Goal: Task Accomplishment & Management: Use online tool/utility

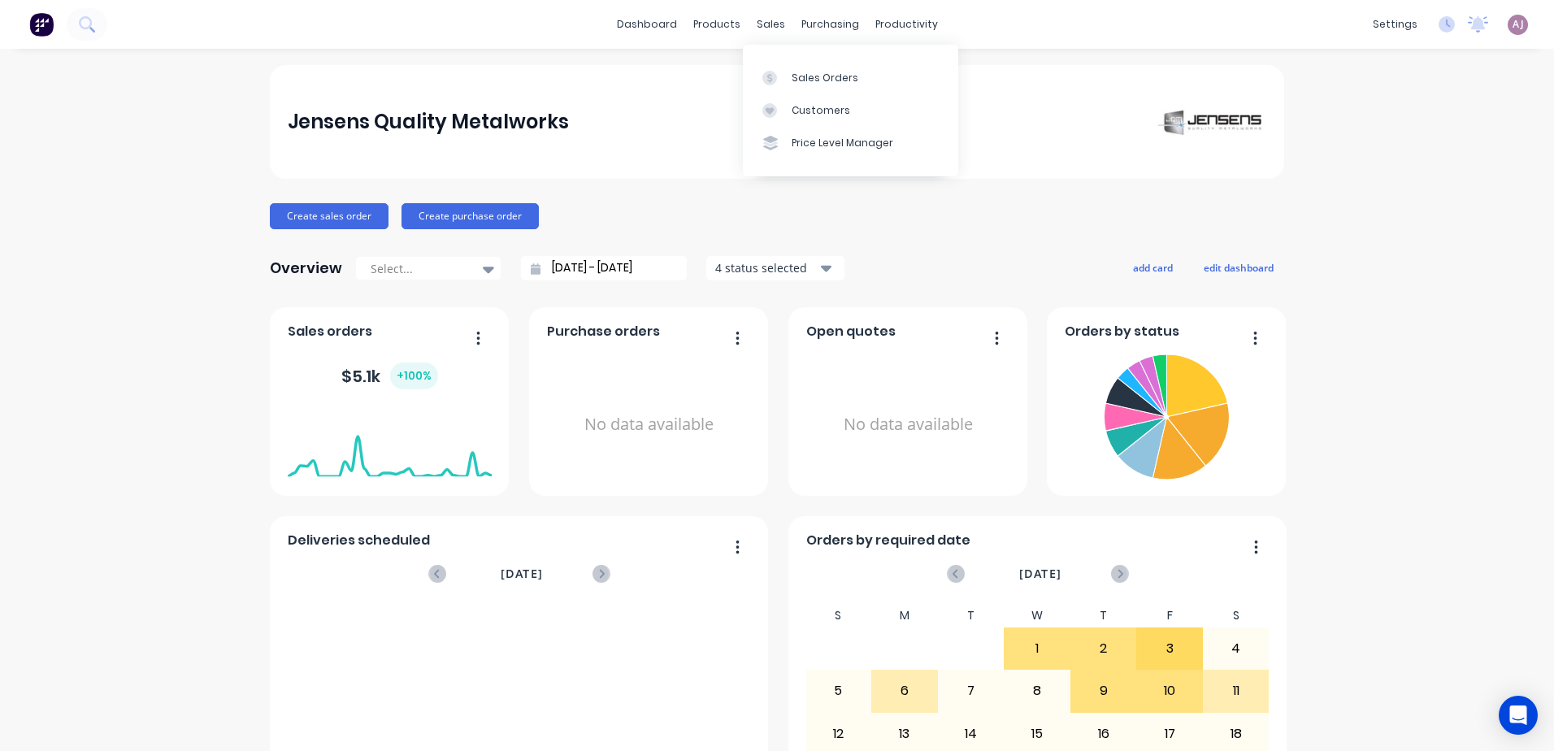
drag, startPoint x: 762, startPoint y: 35, endPoint x: 763, endPoint y: 46, distance: 11.4
click at [762, 34] on div "sales" at bounding box center [771, 24] width 45 height 24
click at [774, 88] on link "Sales Orders" at bounding box center [850, 77] width 215 height 33
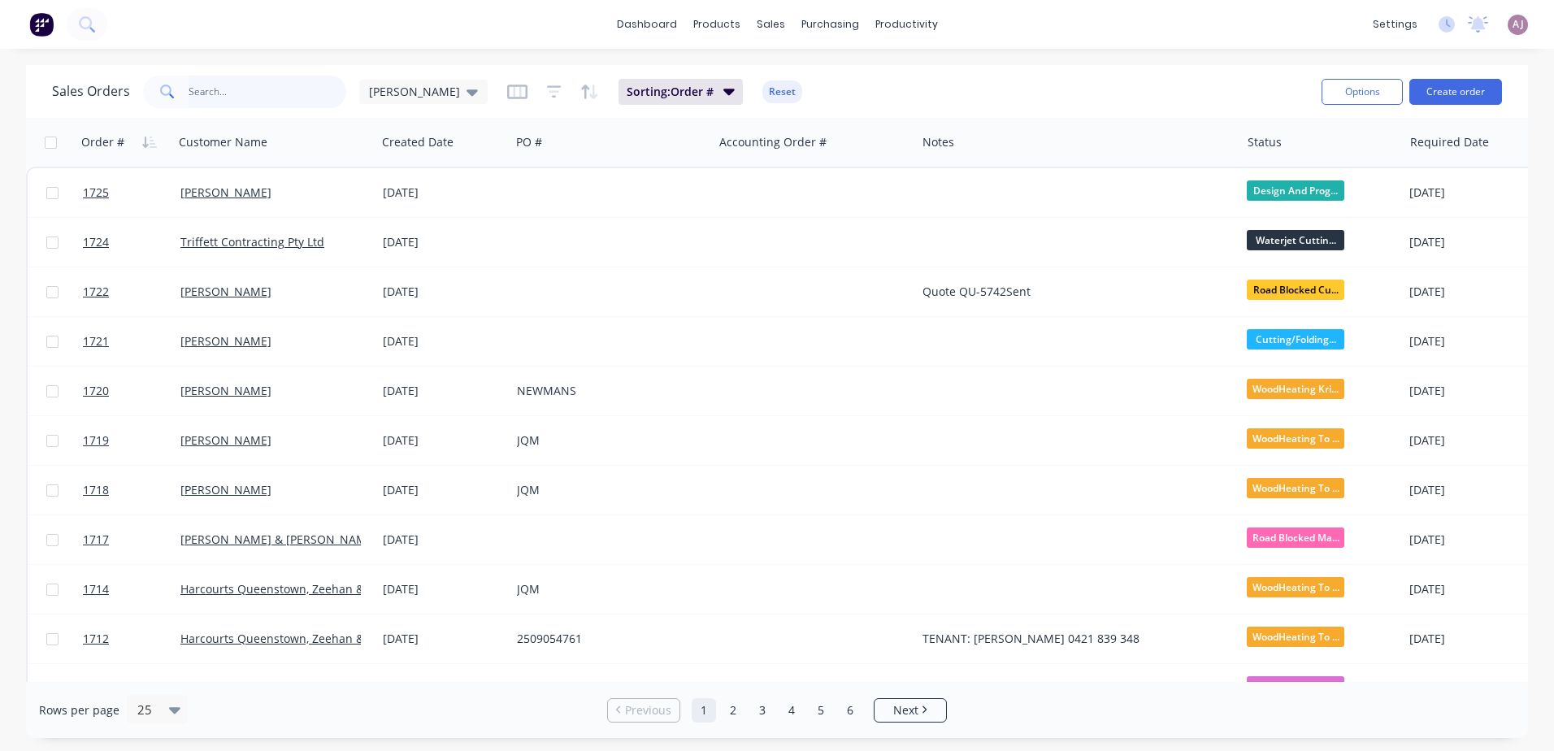
click at [220, 96] on input "text" at bounding box center [268, 92] width 159 height 33
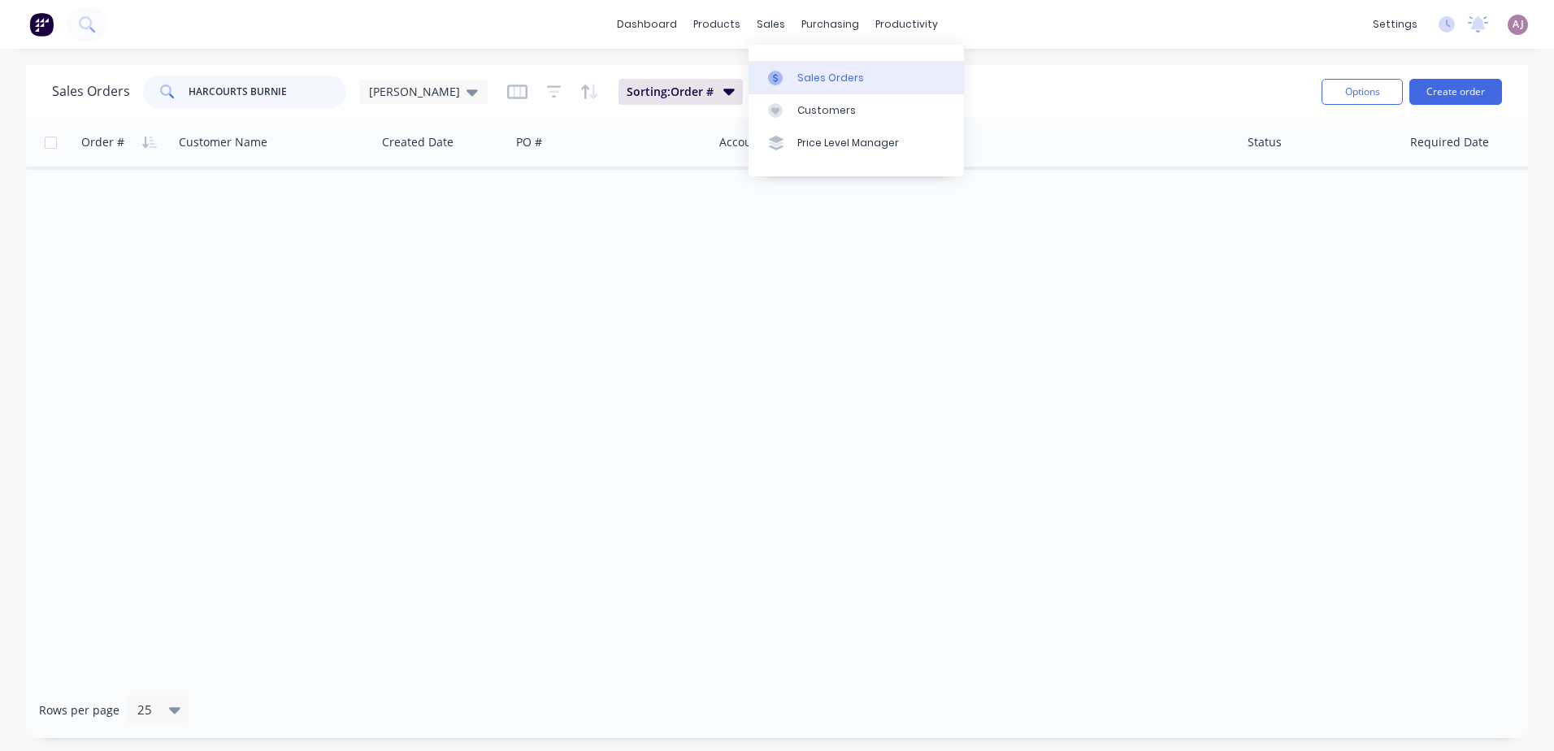
type input "HARCOURTS BURNIE"
click at [799, 81] on div "Sales Orders" at bounding box center [830, 78] width 67 height 15
click at [814, 113] on div "Customers" at bounding box center [826, 110] width 59 height 15
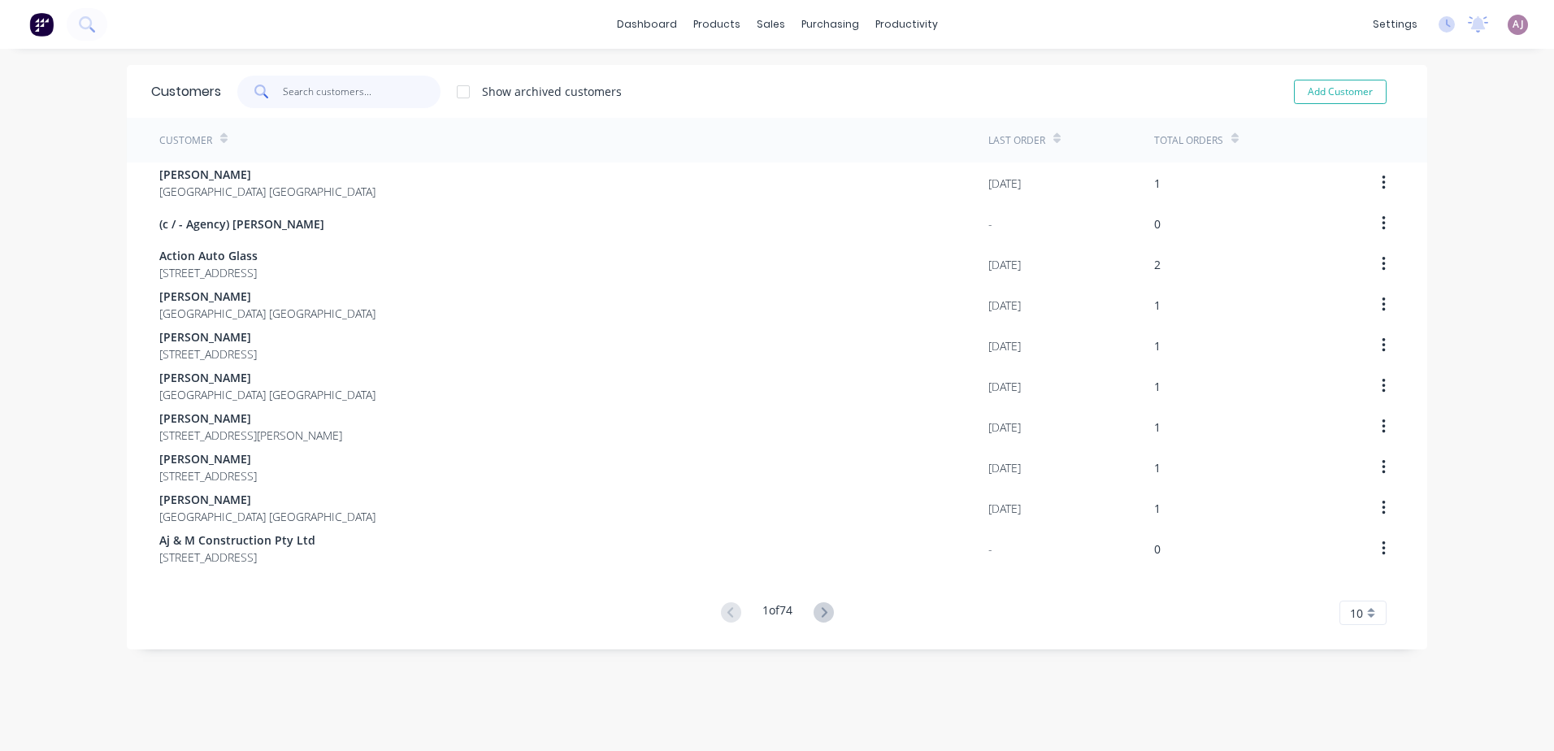
click at [341, 94] on input "text" at bounding box center [362, 92] width 159 height 33
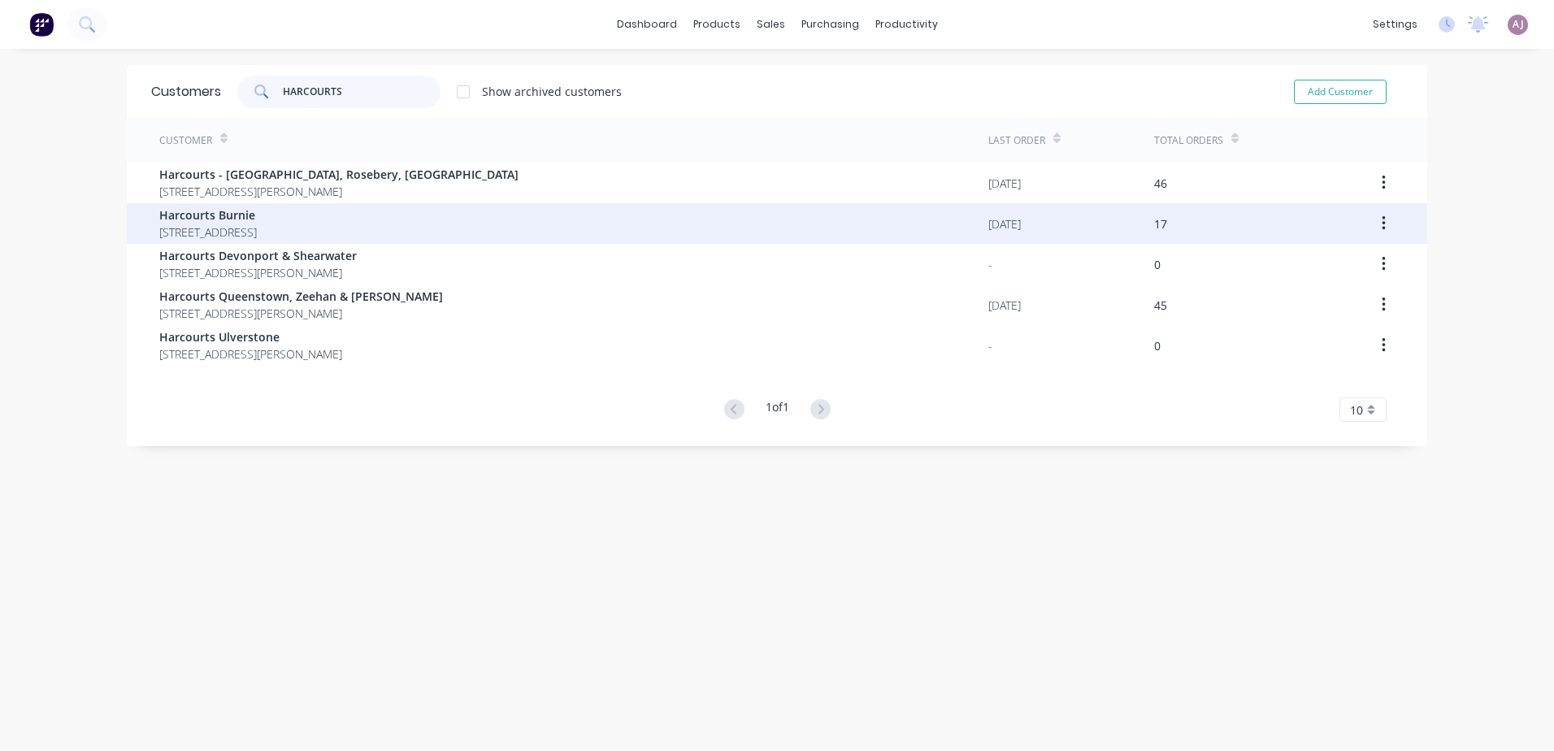
type input "HARCOURTS"
click at [257, 207] on span "Harcourts Burnie" at bounding box center [208, 214] width 98 height 17
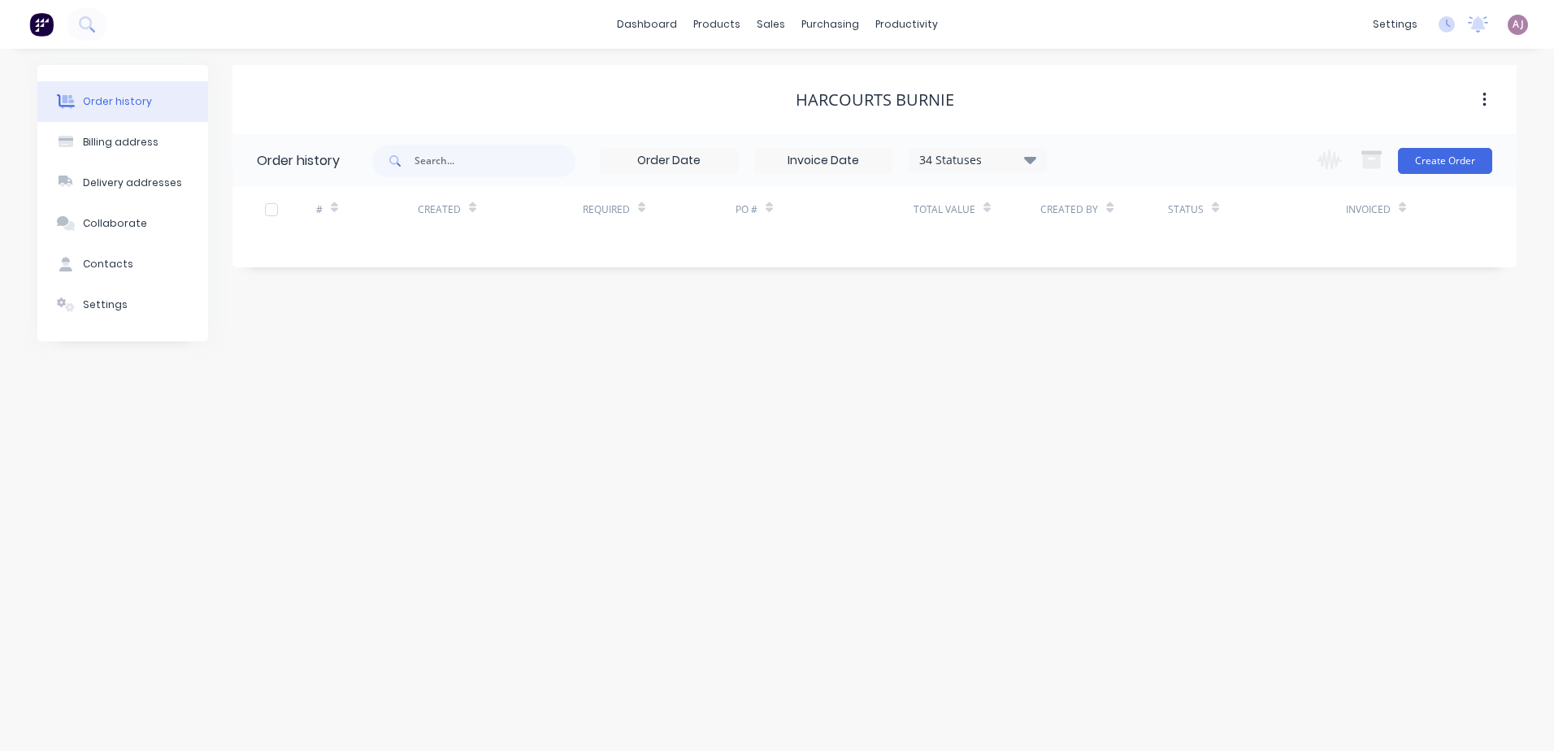
click at [1032, 164] on icon at bounding box center [1030, 160] width 12 height 20
click at [1112, 347] on label at bounding box center [1112, 347] width 0 height 0
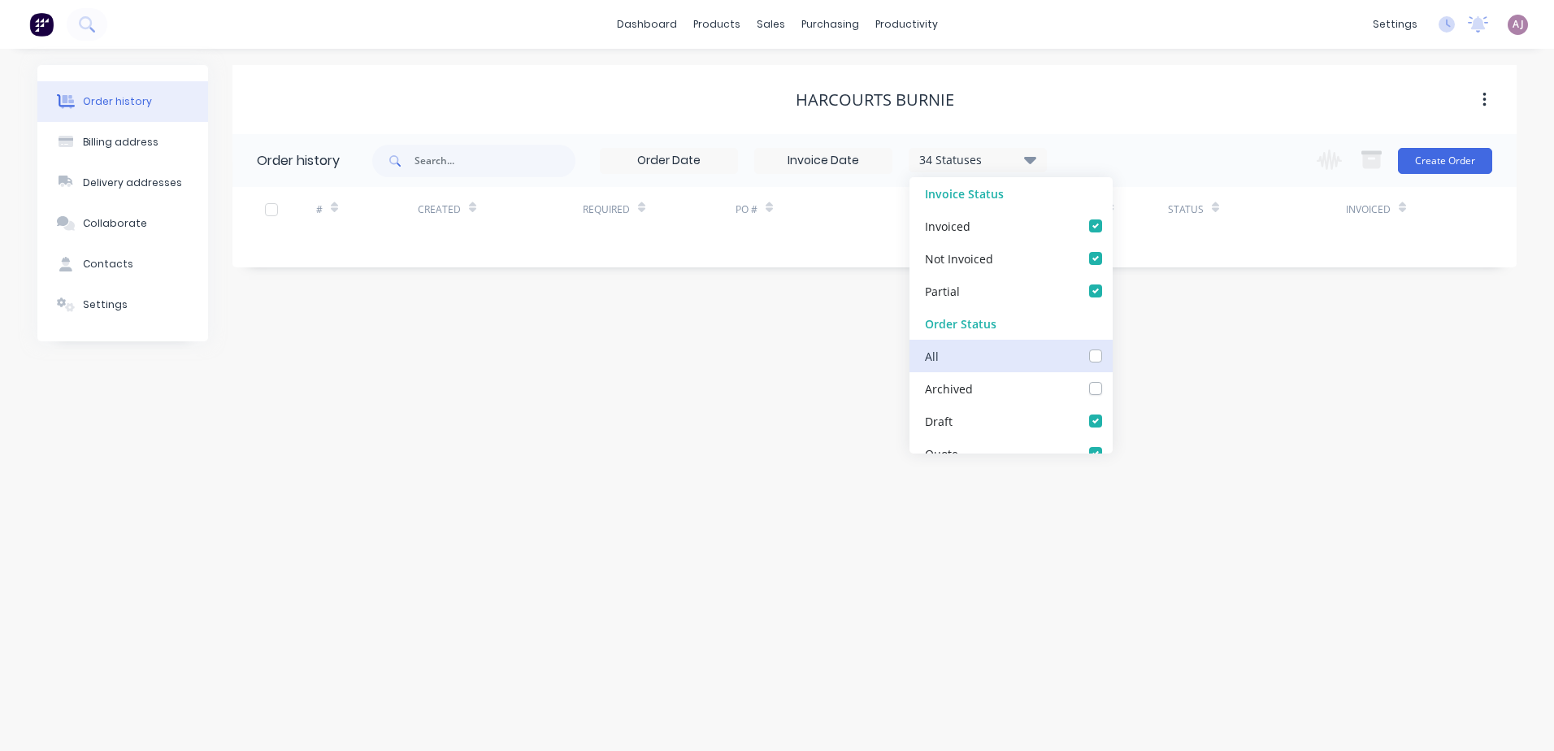
click at [1112, 355] on input "checkbox" at bounding box center [1118, 354] width 13 height 15
checkbox input "true"
click at [702, 467] on div "Order history Billing address Delivery addresses Collaborate Contacts Settings …" at bounding box center [777, 400] width 1554 height 702
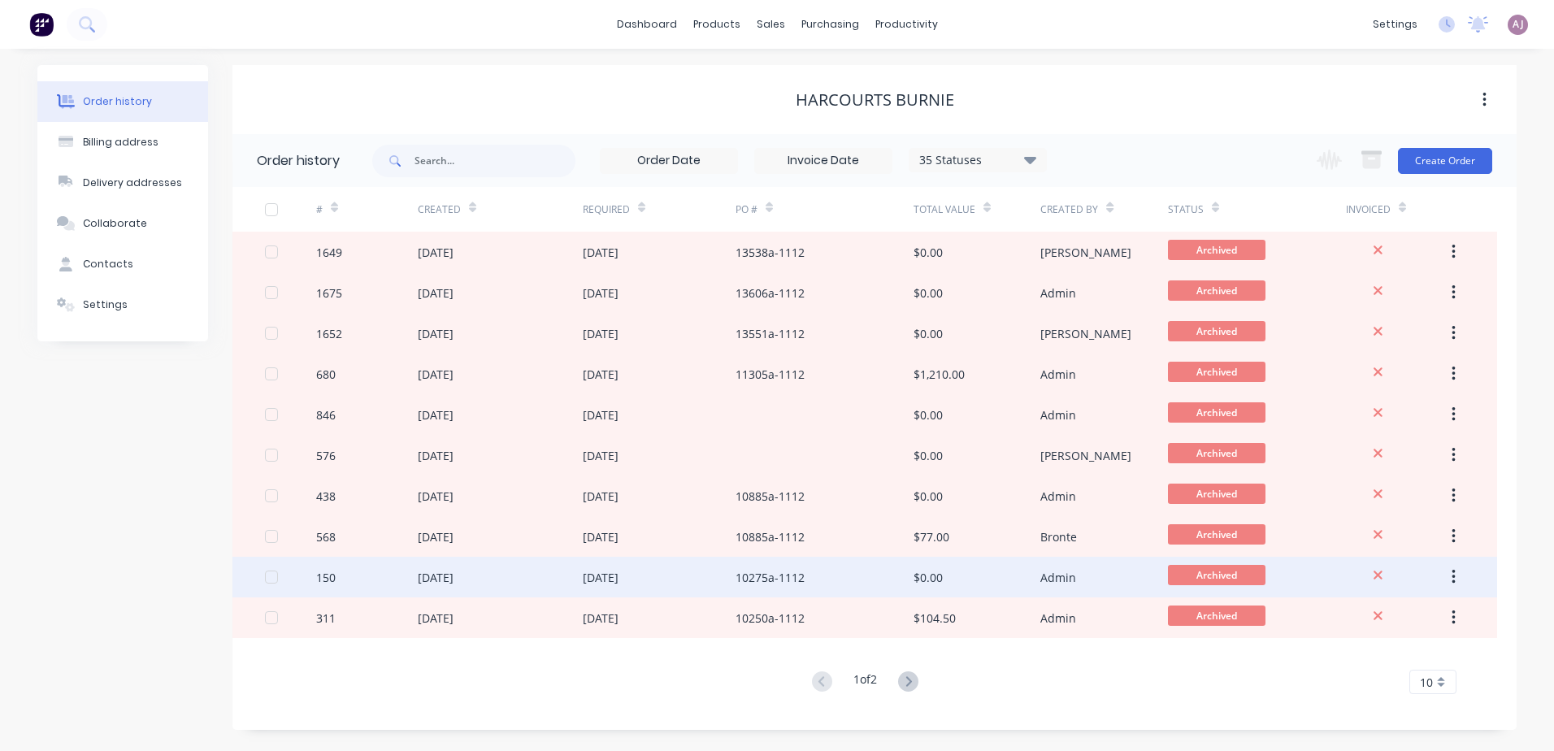
click at [438, 582] on div "[DATE]" at bounding box center [436, 577] width 36 height 17
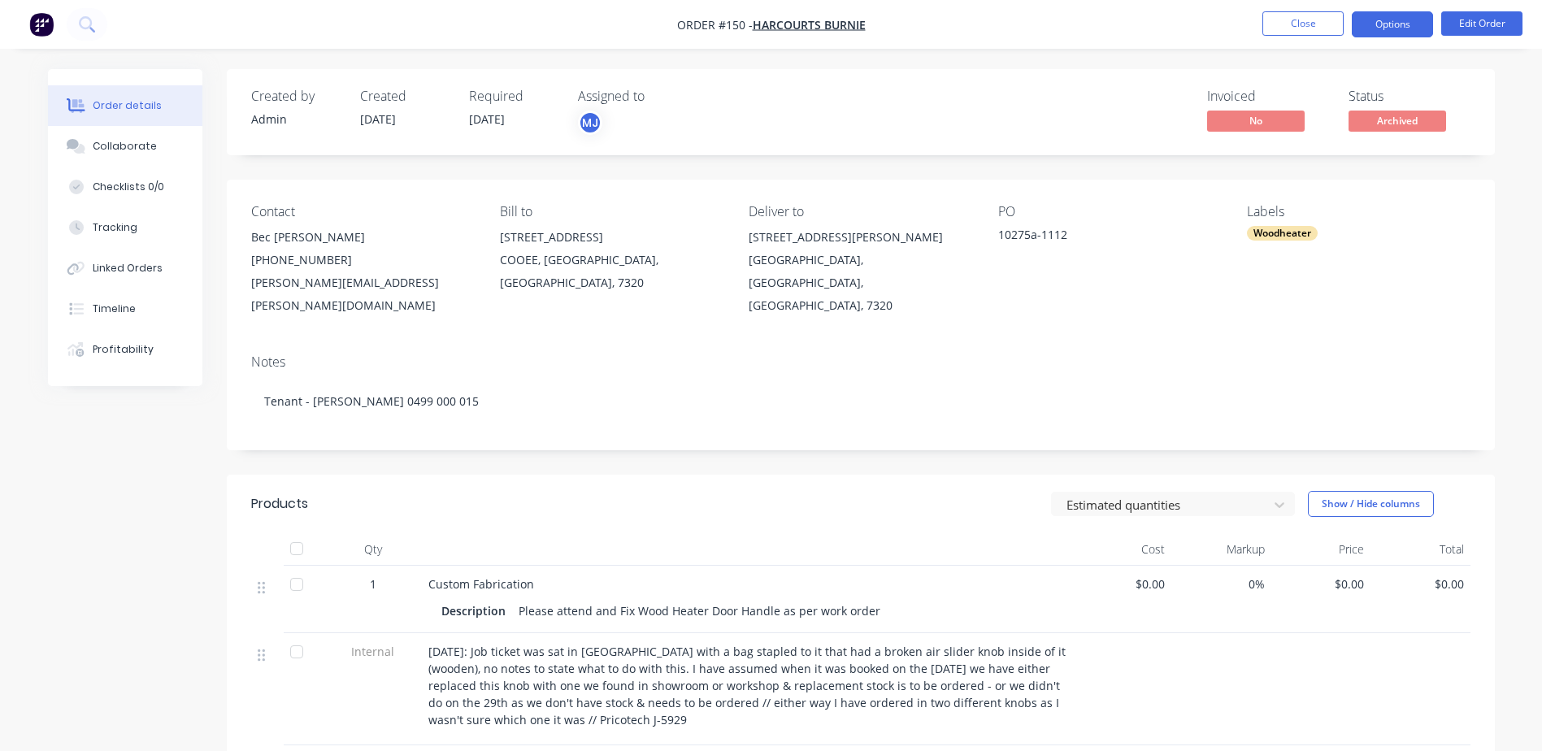
click at [1377, 23] on button "Options" at bounding box center [1392, 24] width 81 height 26
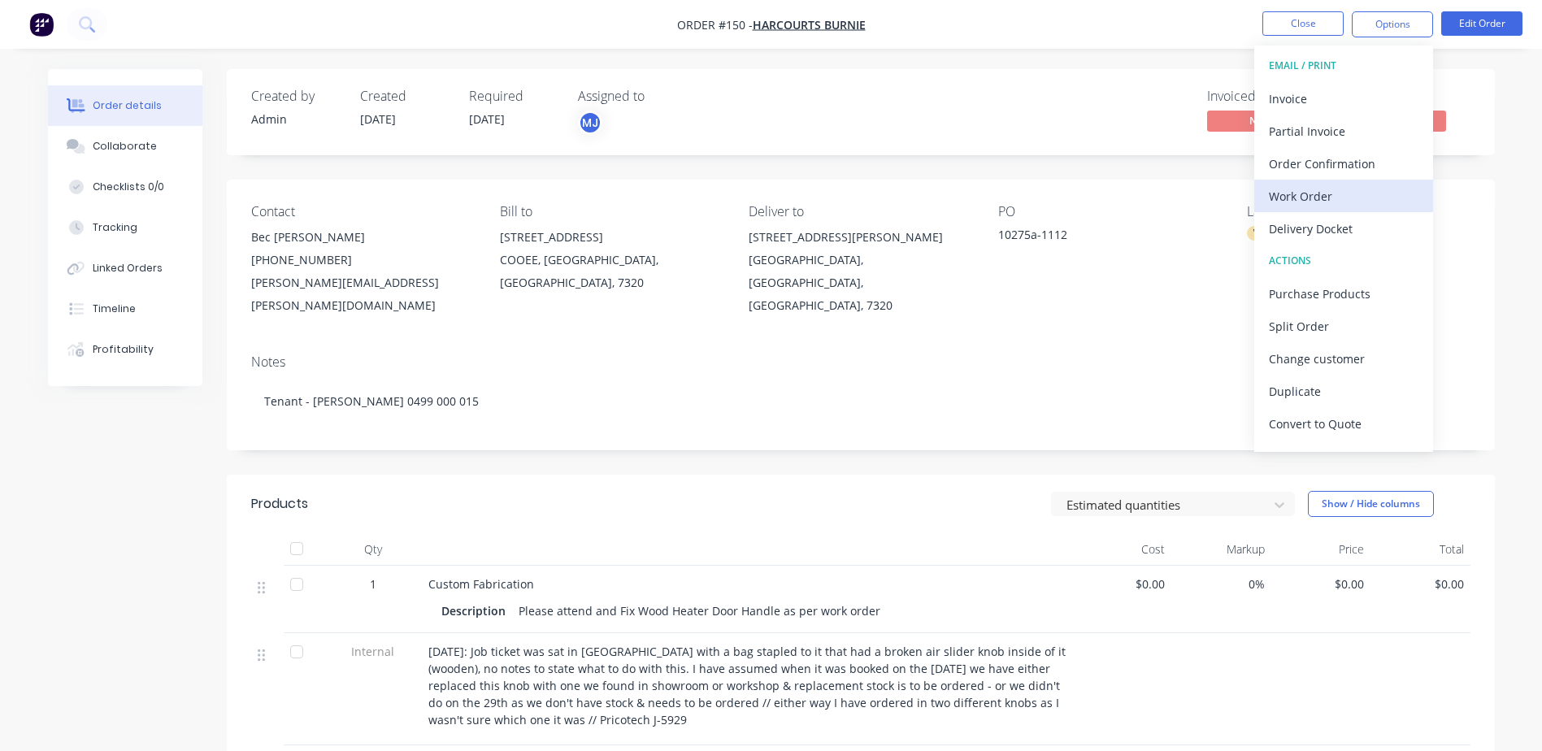
click at [1319, 202] on div "Work Order" at bounding box center [1344, 197] width 150 height 24
click at [1319, 202] on div "Custom" at bounding box center [1344, 197] width 150 height 24
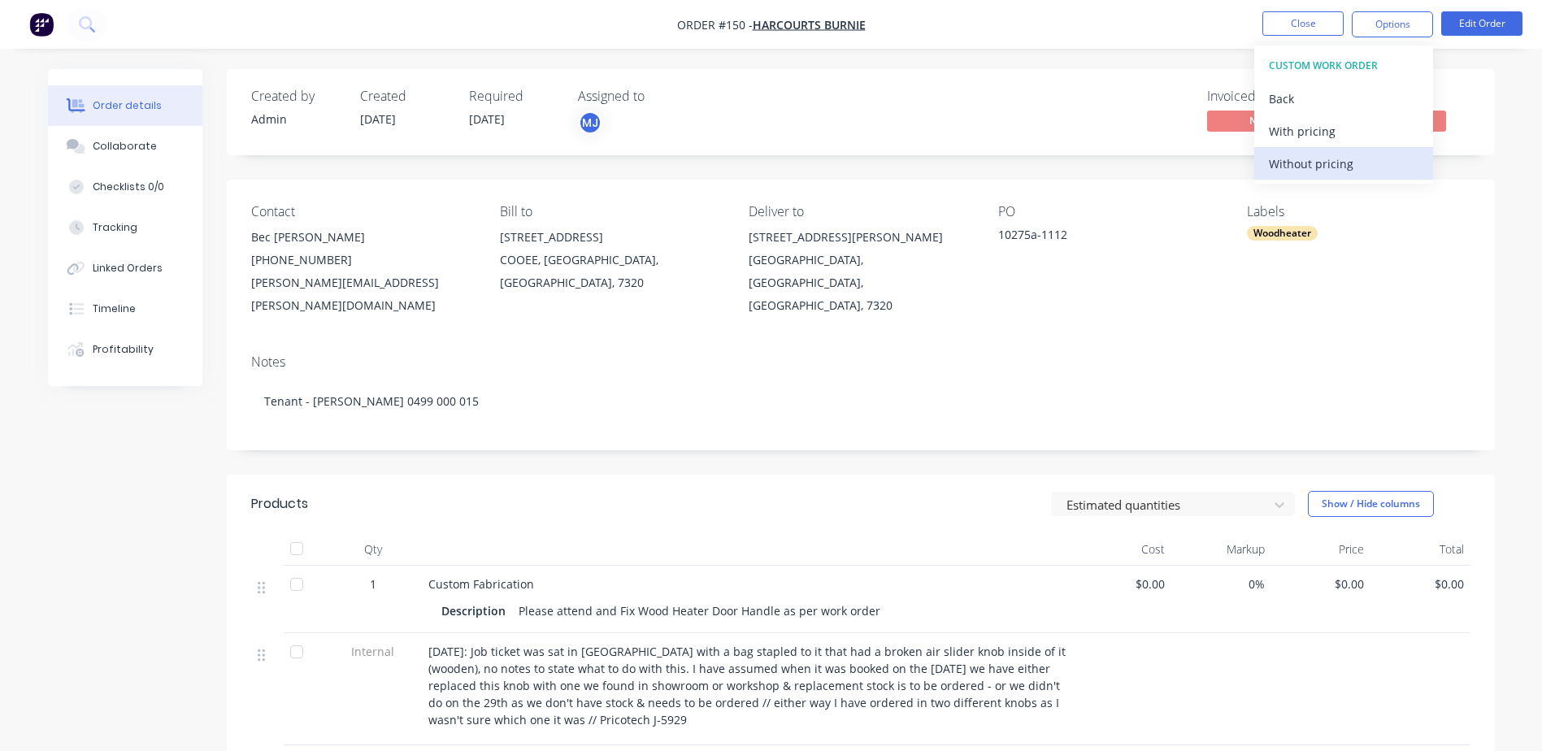
drag, startPoint x: 1314, startPoint y: 164, endPoint x: 1275, endPoint y: 165, distance: 38.2
click at [1275, 165] on div "Without pricing" at bounding box center [1344, 164] width 150 height 24
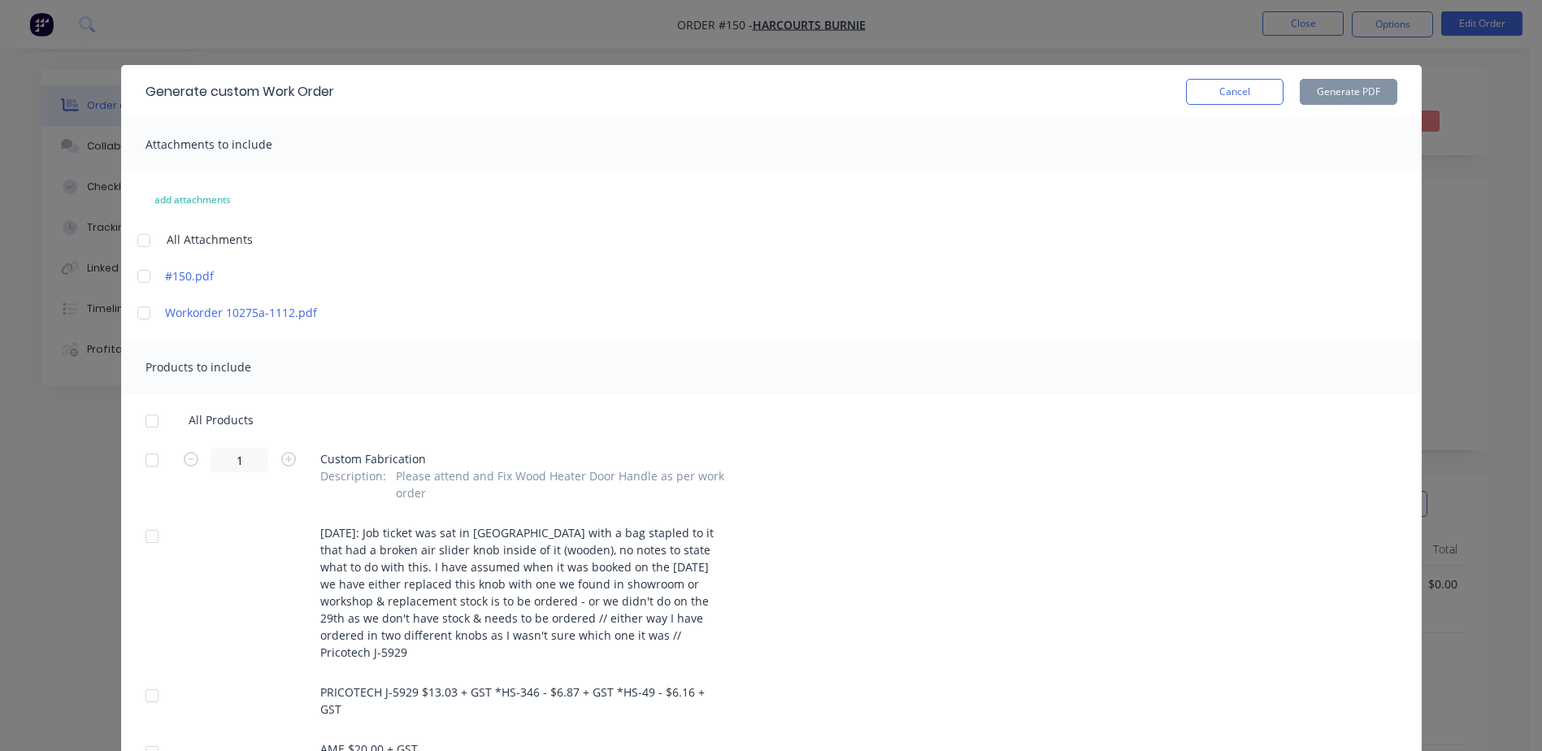
click at [140, 247] on div at bounding box center [144, 240] width 33 height 33
click at [145, 424] on div at bounding box center [152, 421] width 33 height 33
click at [1348, 103] on button "Generate PDF" at bounding box center [1349, 92] width 98 height 26
click at [1351, 98] on button "Generate PDF" at bounding box center [1349, 92] width 98 height 26
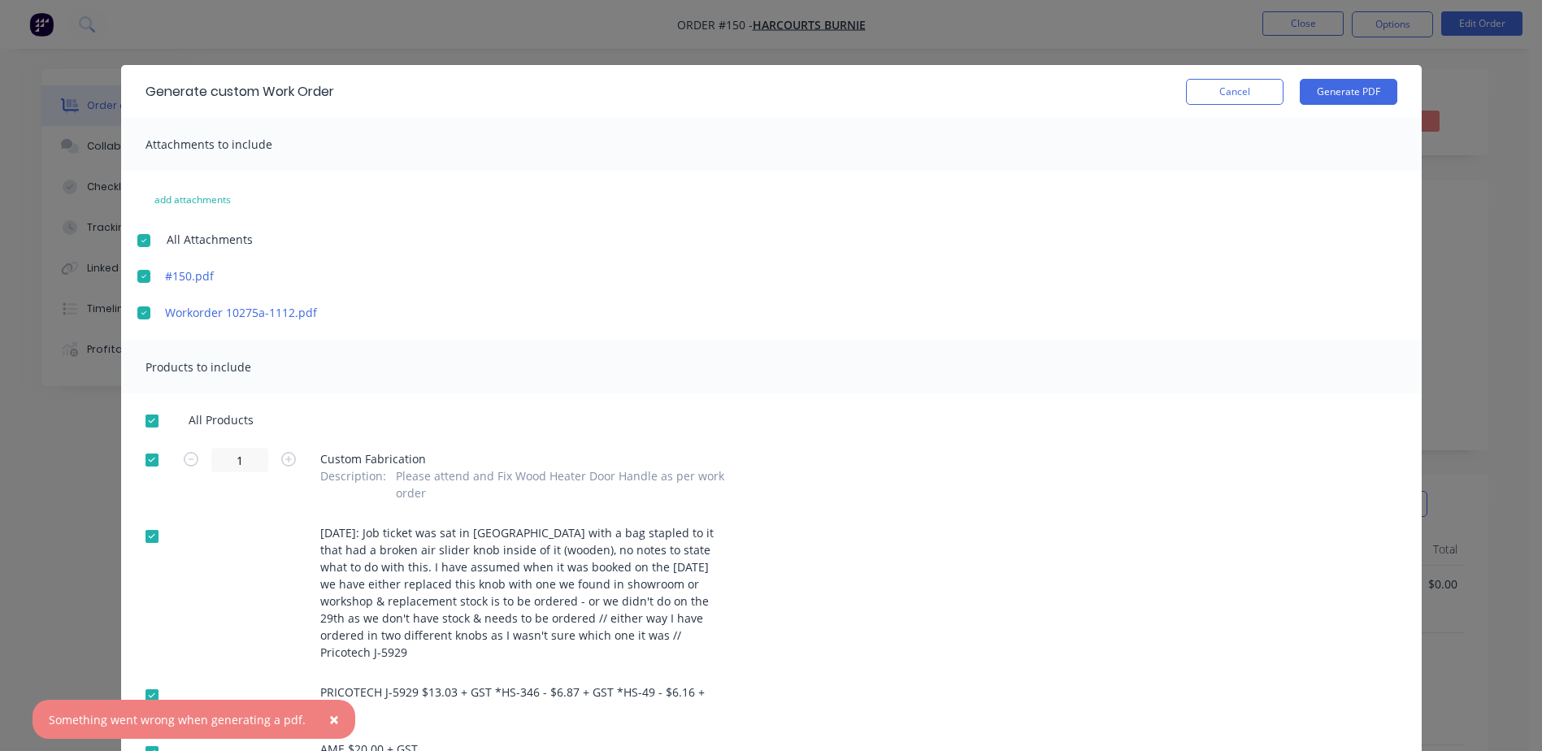
click at [121, 314] on div "add attachments All Attachments #150.pdf Workorder 10275a-1112.pdf" at bounding box center [771, 254] width 1301 height 134
click at [134, 239] on div at bounding box center [144, 240] width 33 height 33
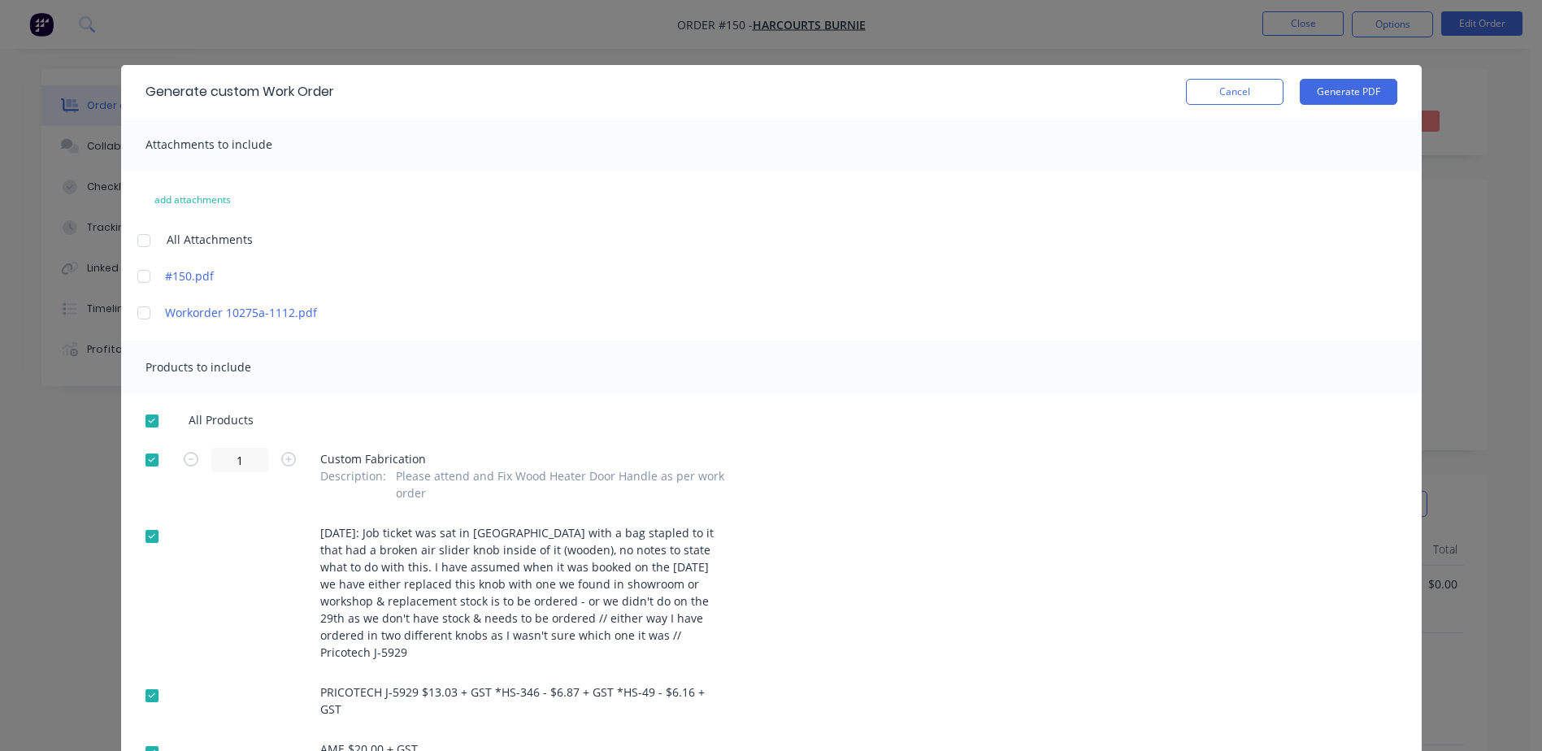
click at [133, 273] on div at bounding box center [144, 276] width 33 height 33
click at [1317, 80] on button "Generate PDF" at bounding box center [1349, 92] width 98 height 26
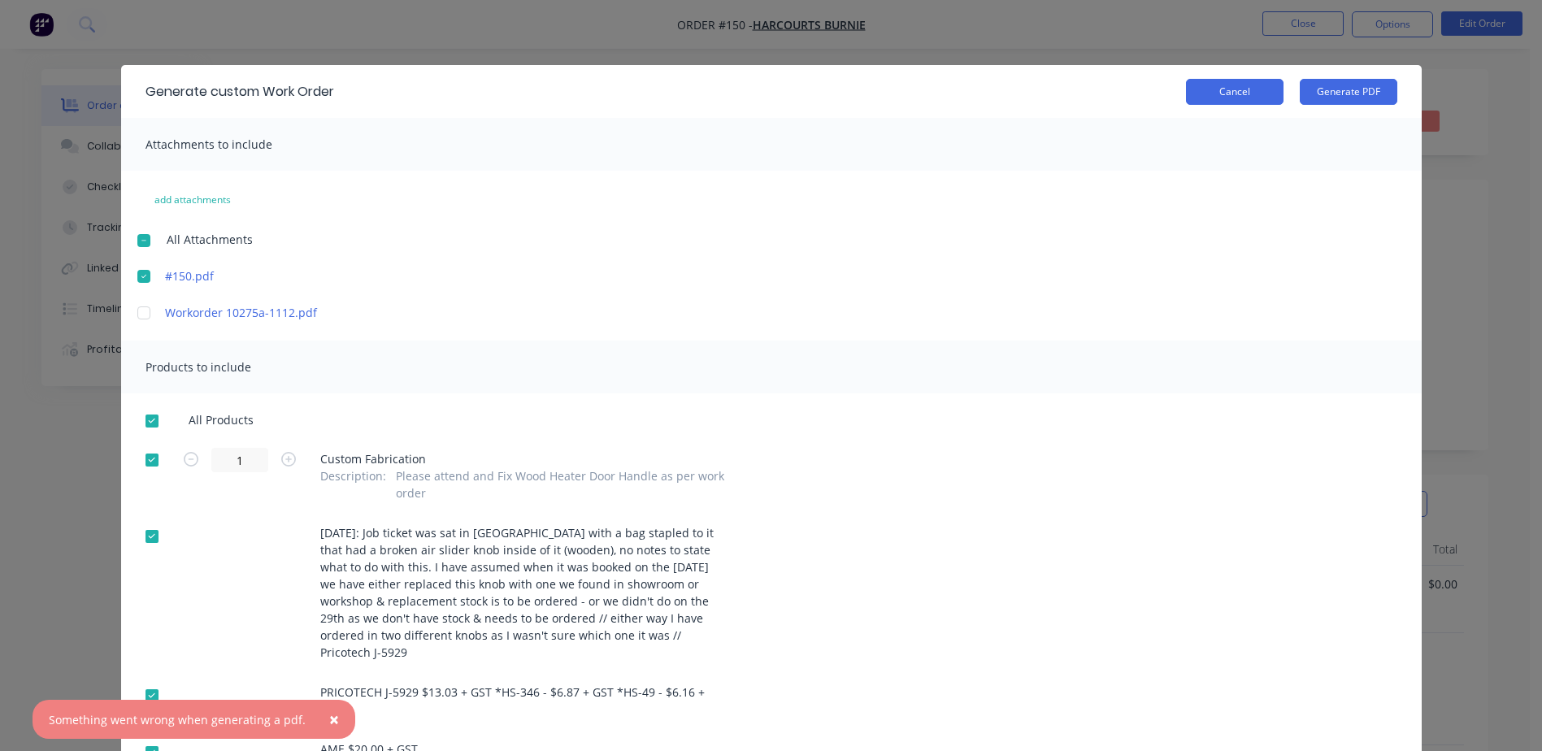
click at [1187, 85] on button "Cancel" at bounding box center [1235, 92] width 98 height 26
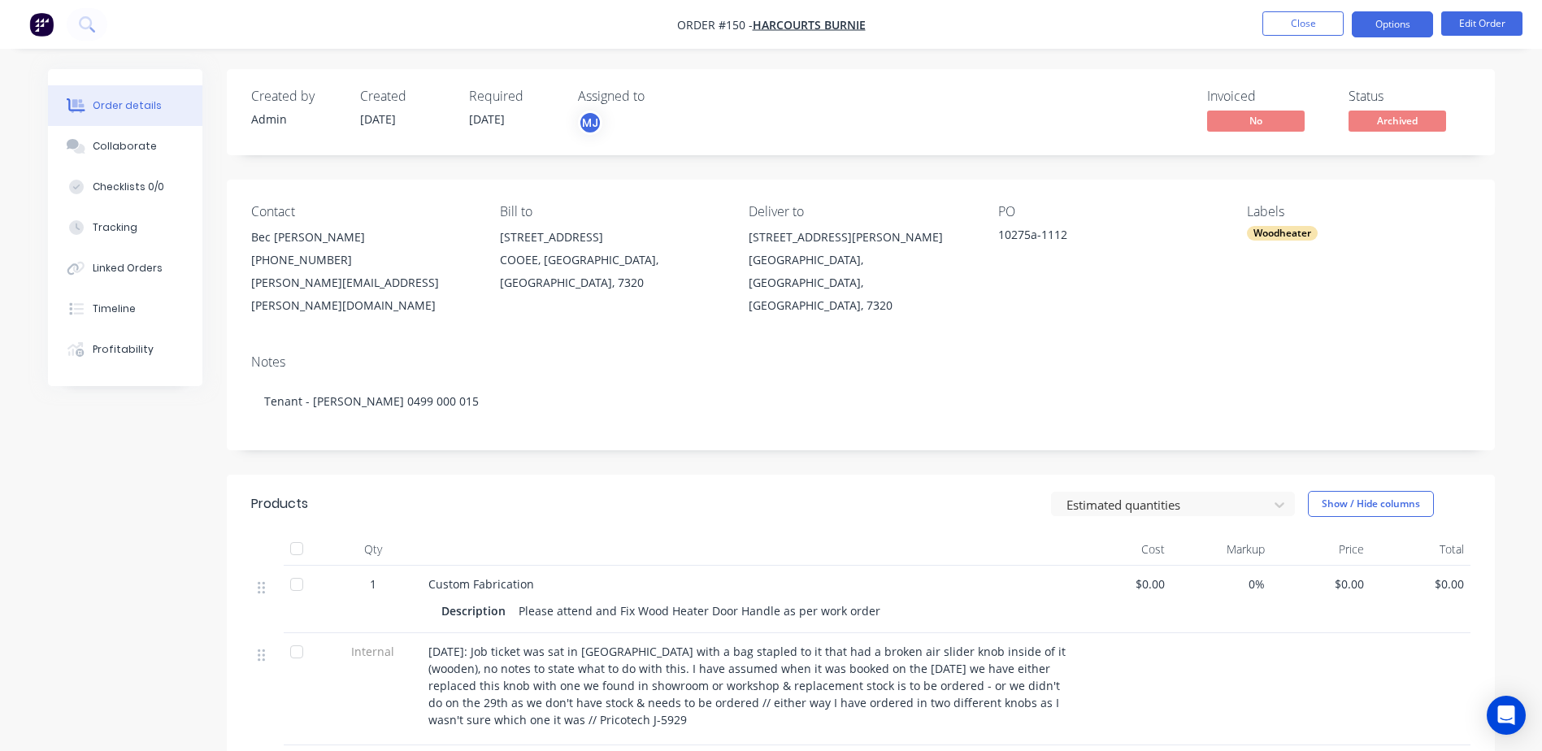
click at [1397, 18] on button "Options" at bounding box center [1392, 24] width 81 height 26
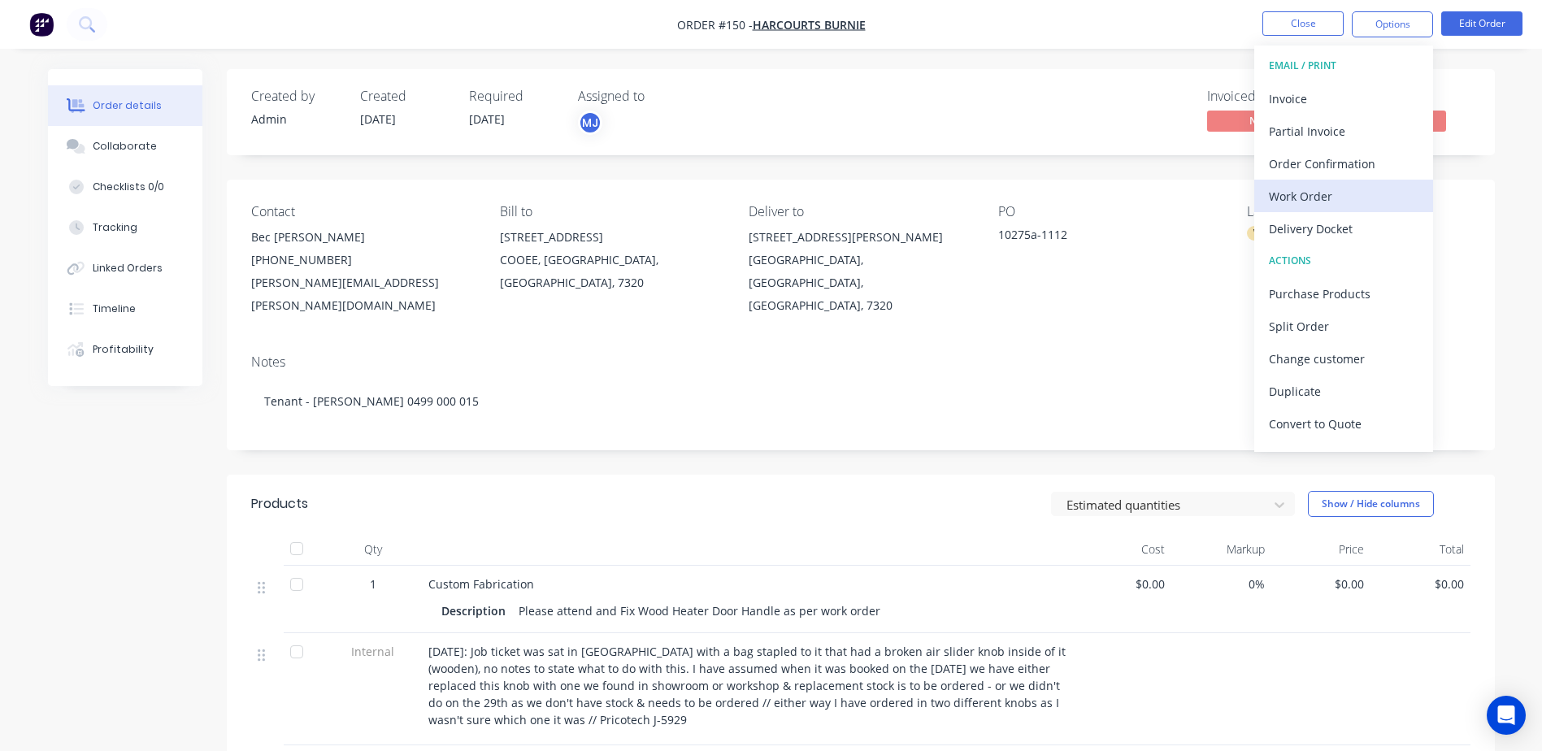
click at [1322, 190] on div "Work Order" at bounding box center [1344, 197] width 150 height 24
click at [1306, 203] on div "Custom" at bounding box center [1344, 197] width 150 height 24
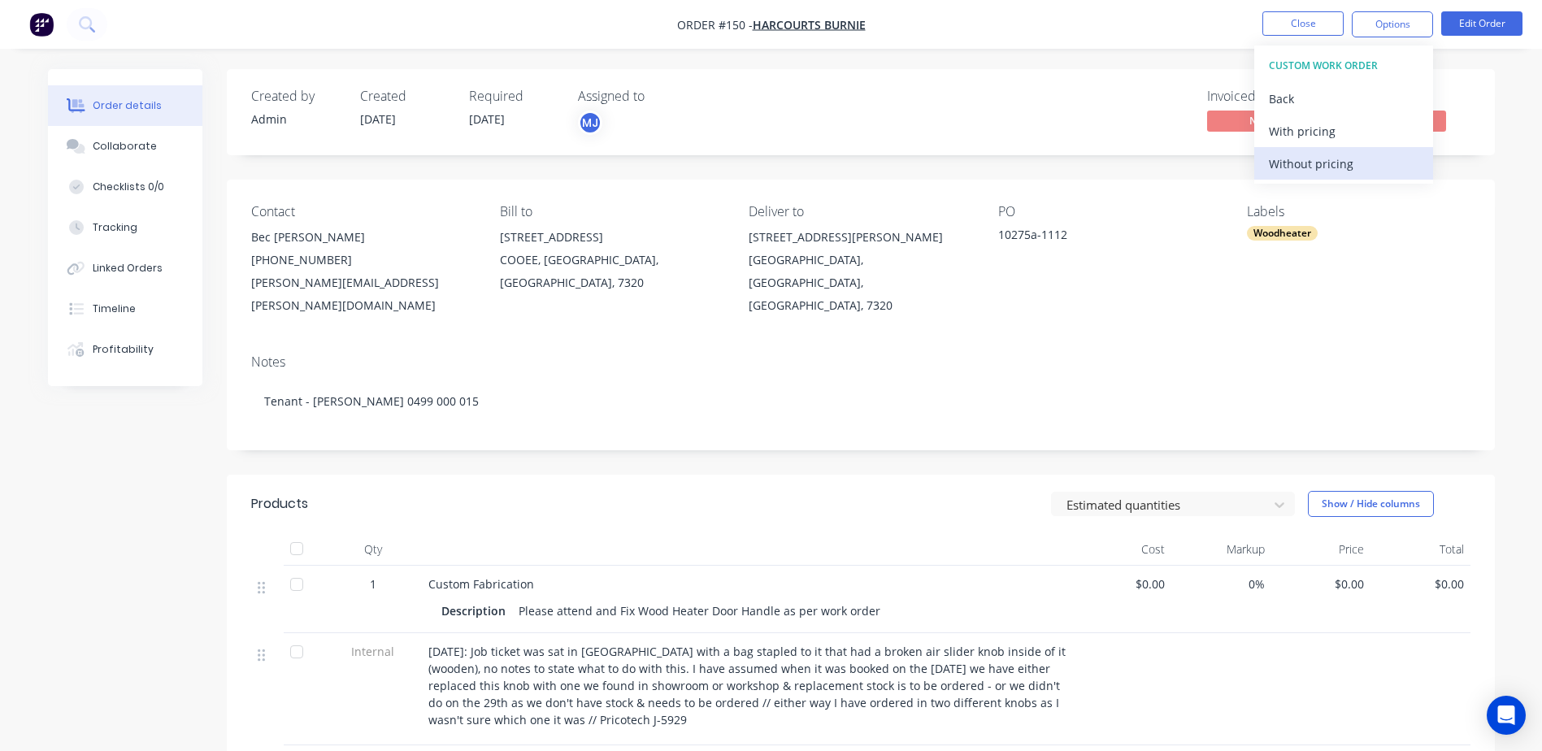
click at [1322, 163] on div "Without pricing" at bounding box center [1344, 164] width 150 height 24
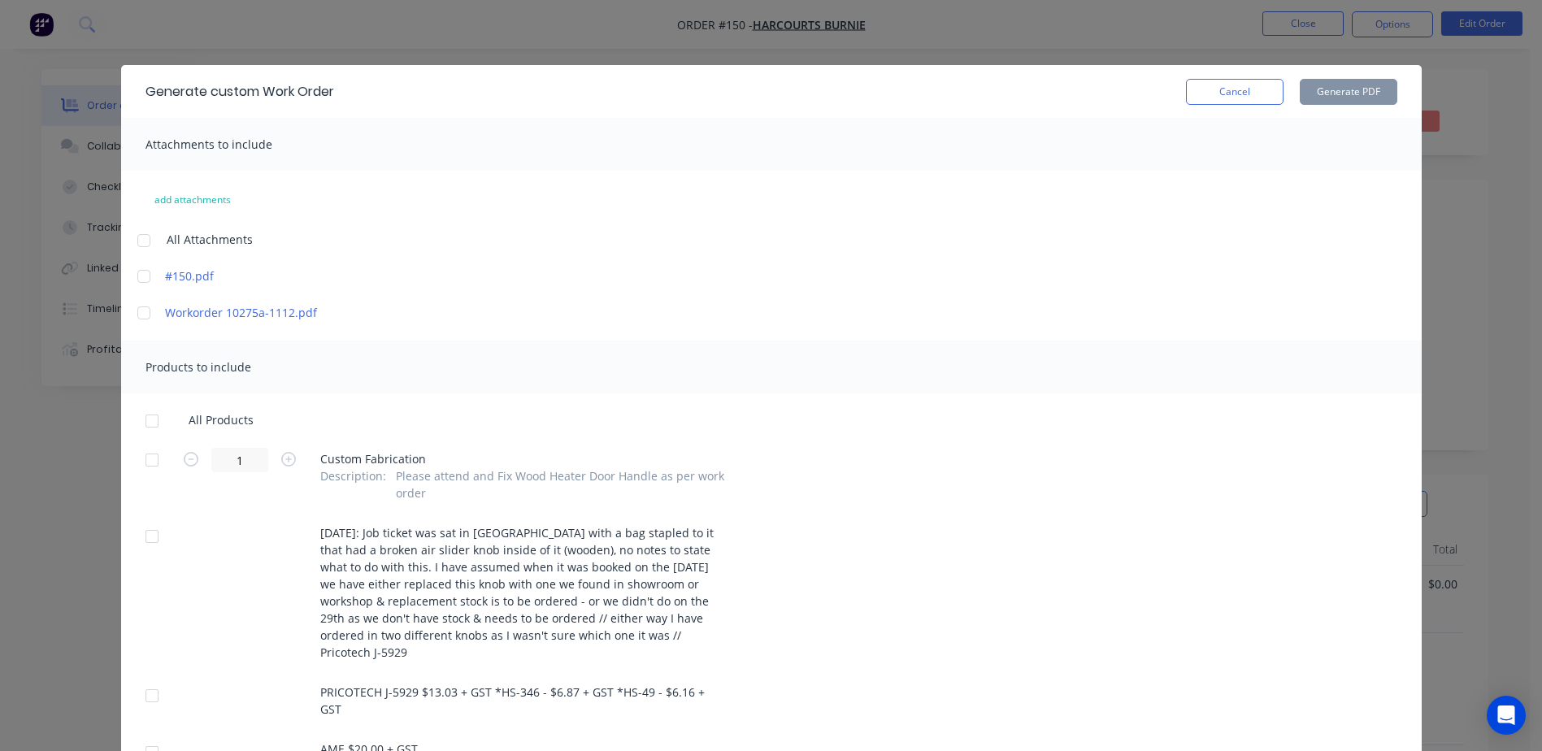
click at [132, 242] on div at bounding box center [144, 240] width 33 height 33
click at [138, 316] on div at bounding box center [144, 313] width 33 height 33
click at [140, 319] on div at bounding box center [144, 313] width 33 height 33
click at [143, 419] on div at bounding box center [152, 421] width 33 height 33
click at [1322, 88] on button "Generate PDF" at bounding box center [1349, 92] width 98 height 26
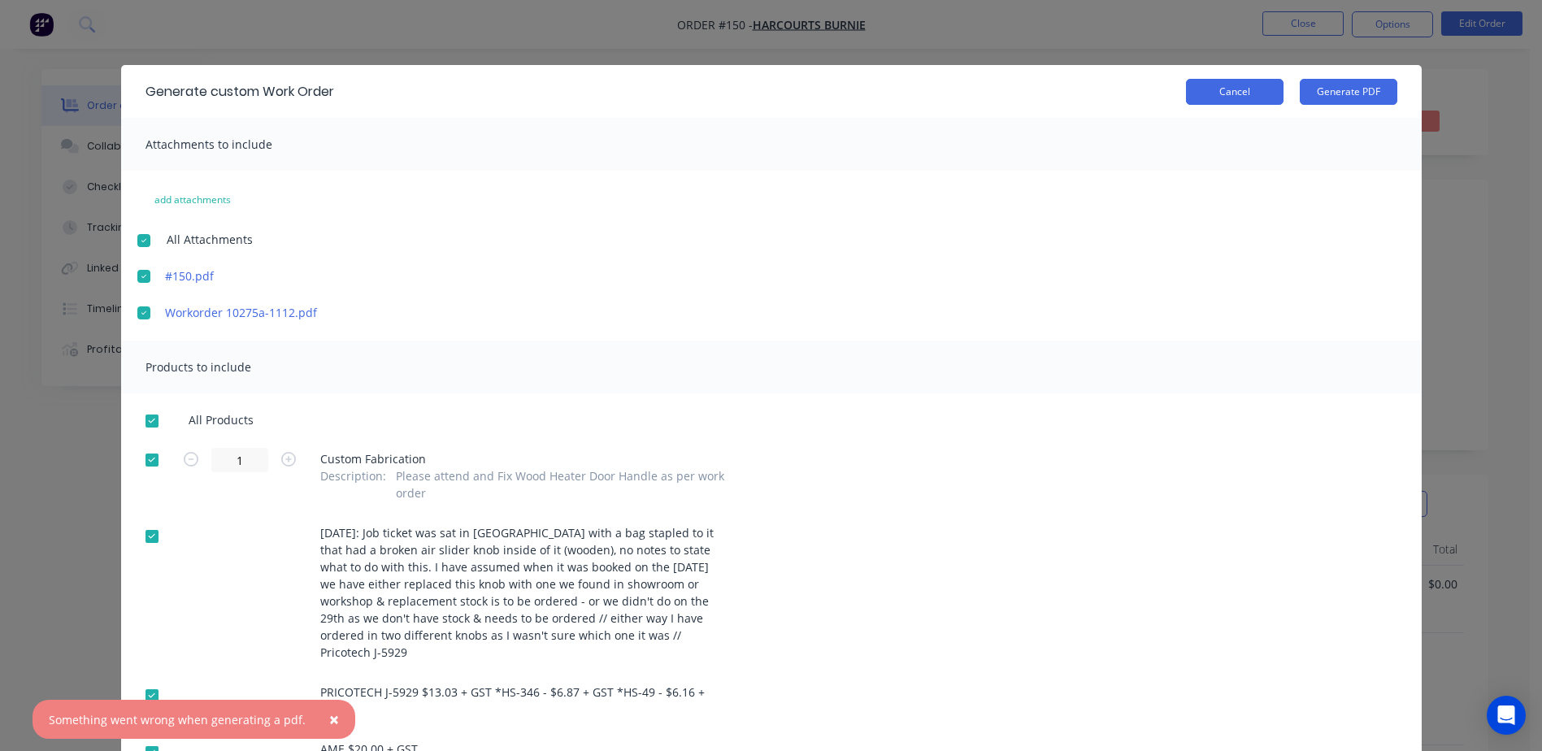
click at [1216, 95] on button "Cancel" at bounding box center [1235, 92] width 98 height 26
